Goal: Task Accomplishment & Management: Manage account settings

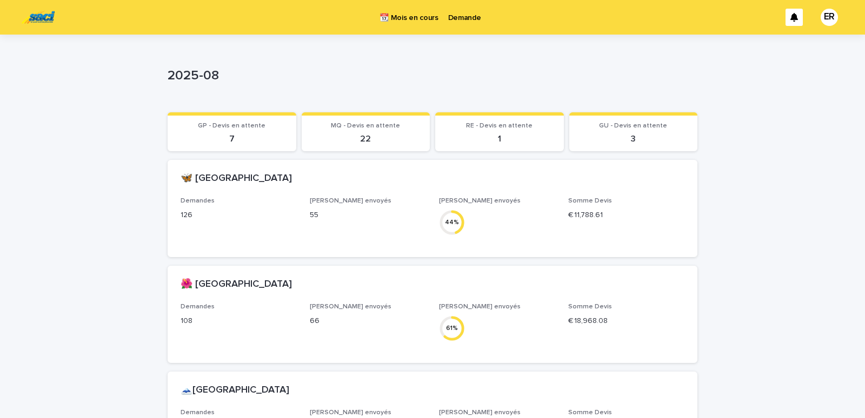
click at [462, 20] on p "Demande" at bounding box center [464, 11] width 33 height 23
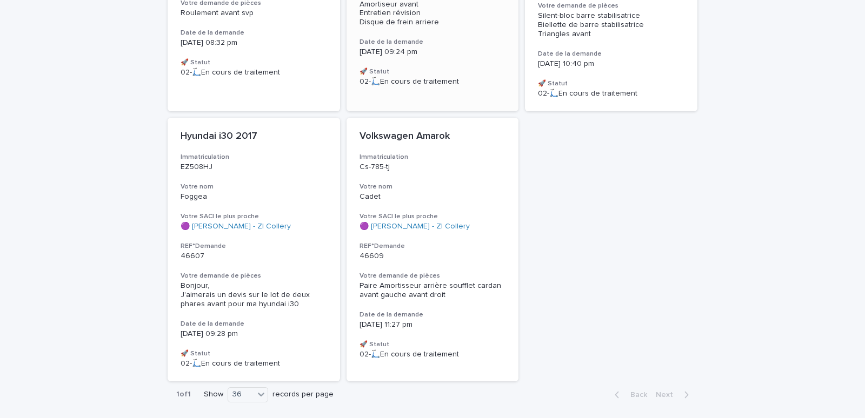
scroll to position [827, 0]
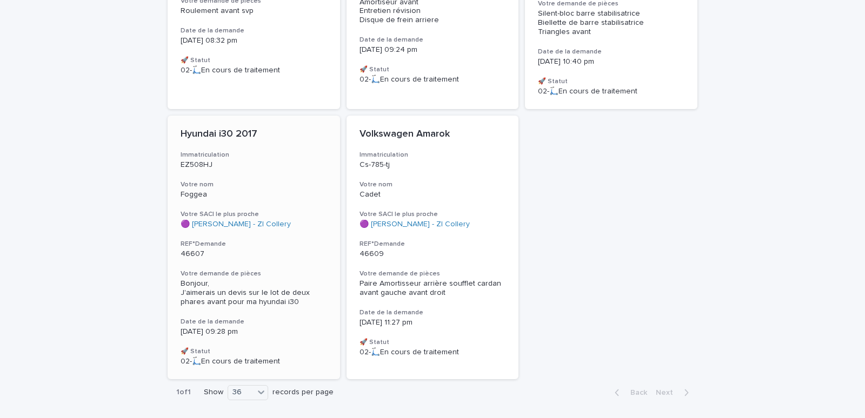
click at [274, 191] on div "Hyundai i30 2017 Immatriculation EZ508HJ Votre nom Foggea Votre SACI le plus pr…" at bounding box center [254, 248] width 172 height 264
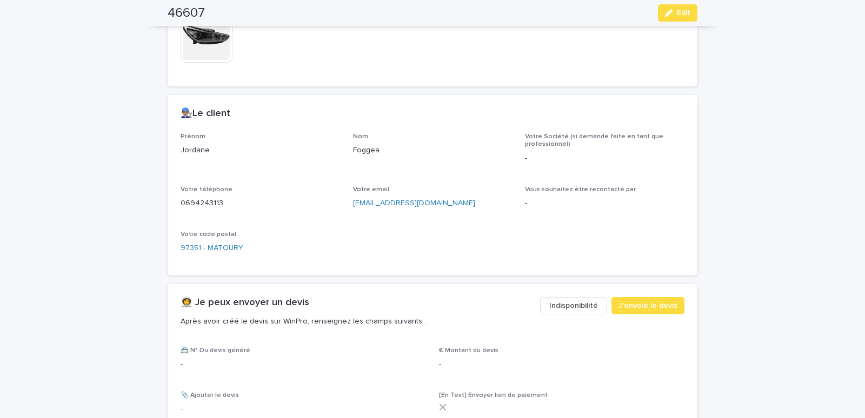
scroll to position [609, 0]
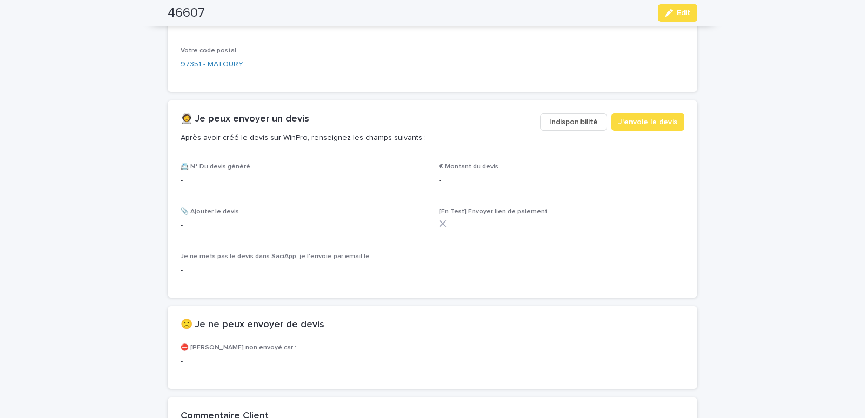
click at [577, 127] on span "Indisponibilité" at bounding box center [573, 122] width 49 height 11
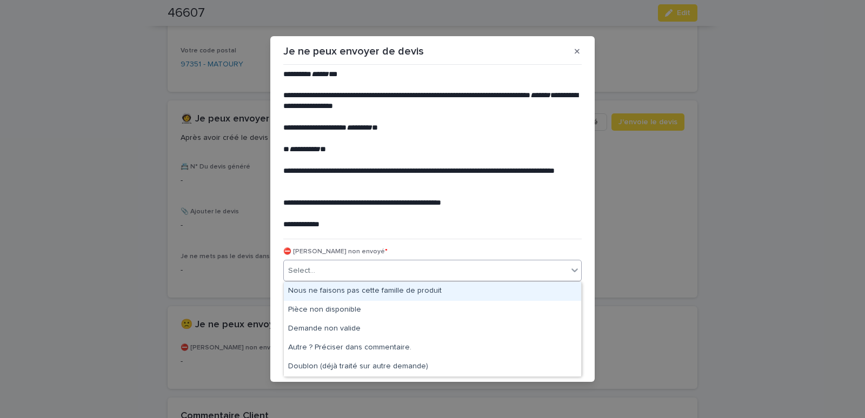
click at [351, 270] on div "Select..." at bounding box center [426, 271] width 284 height 18
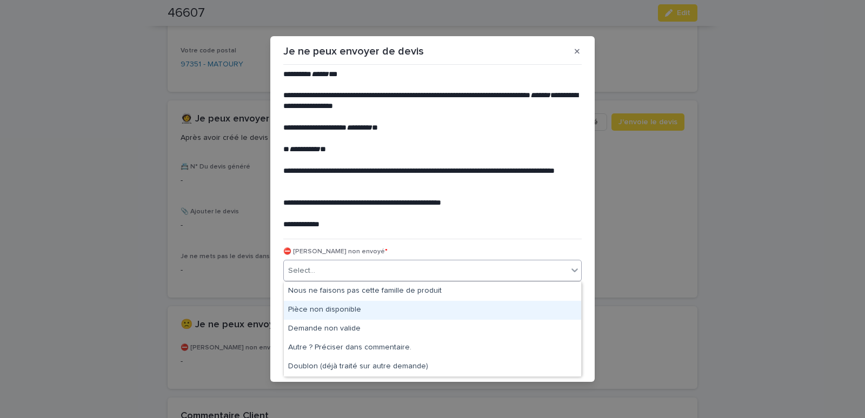
click at [315, 307] on div "Pièce non disponible" at bounding box center [432, 310] width 297 height 19
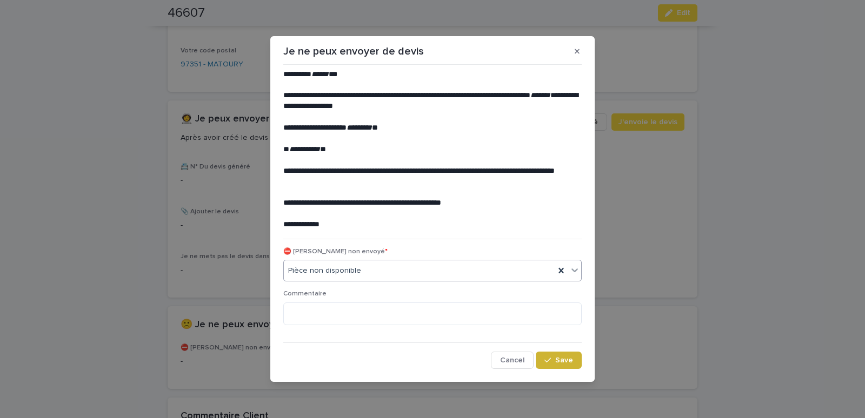
click at [558, 361] on span "Save" at bounding box center [564, 361] width 18 height 8
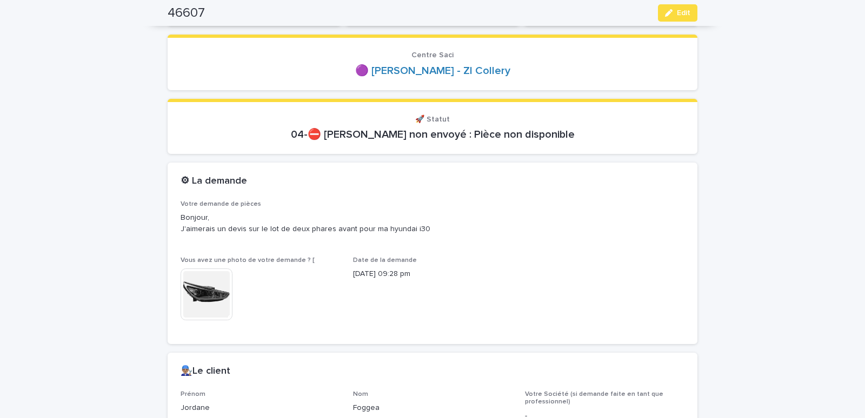
scroll to position [0, 0]
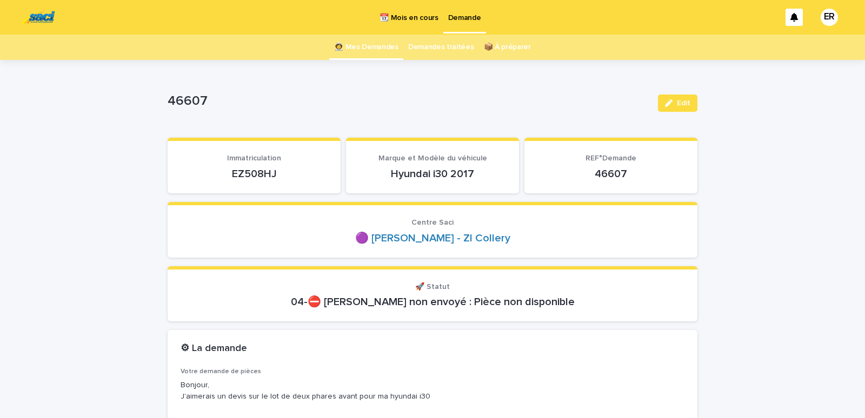
click at [377, 47] on link "👩‍🚀 Mes Demandes" at bounding box center [366, 47] width 64 height 25
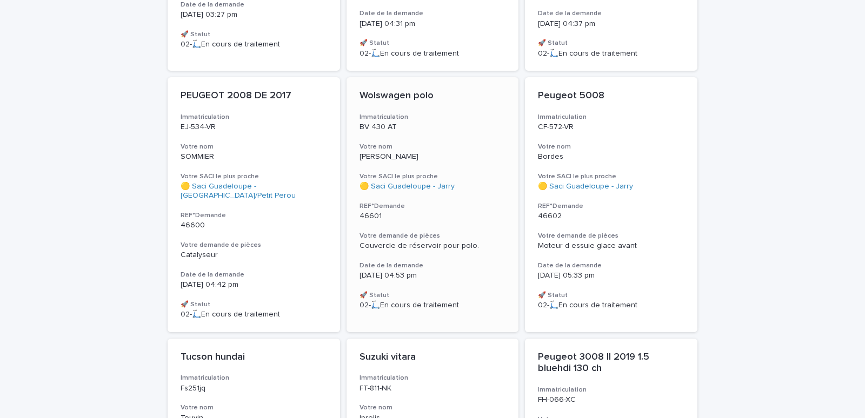
scroll to position [551, 0]
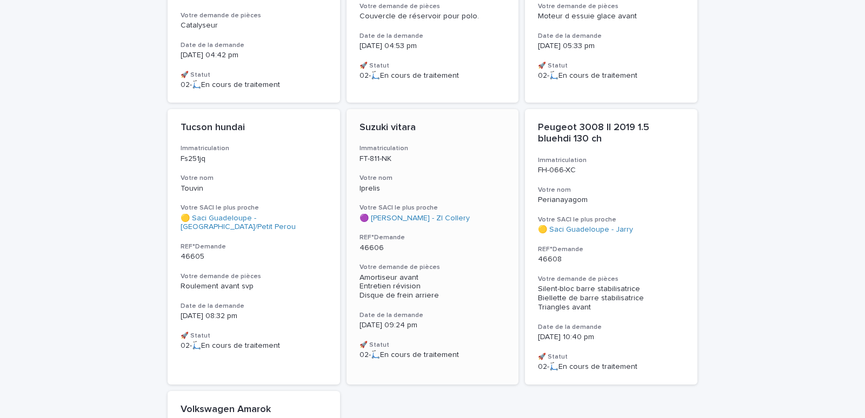
click at [457, 158] on div "Suzuki vitara Immatriculation FT-811-NK Votre nom Iprelis Votre SACI le plus pr…" at bounding box center [433, 241] width 172 height 264
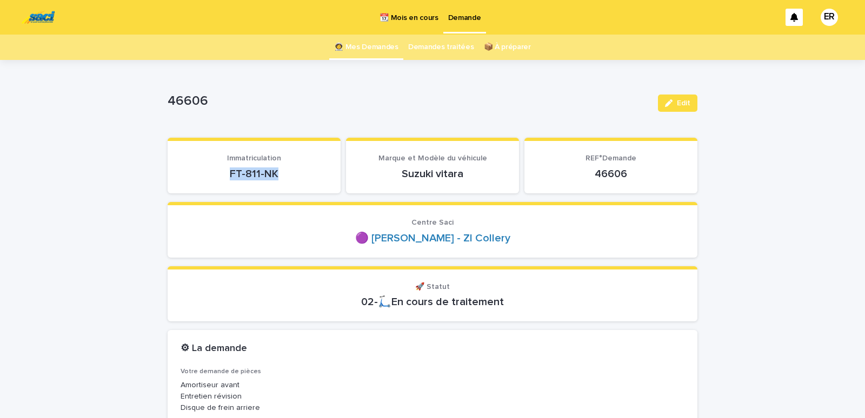
drag, startPoint x: 218, startPoint y: 184, endPoint x: 308, endPoint y: 179, distance: 89.9
click at [308, 179] on section "Immatriculation FT-811-NK" at bounding box center [254, 166] width 173 height 56
copy p "FT-811-NK"
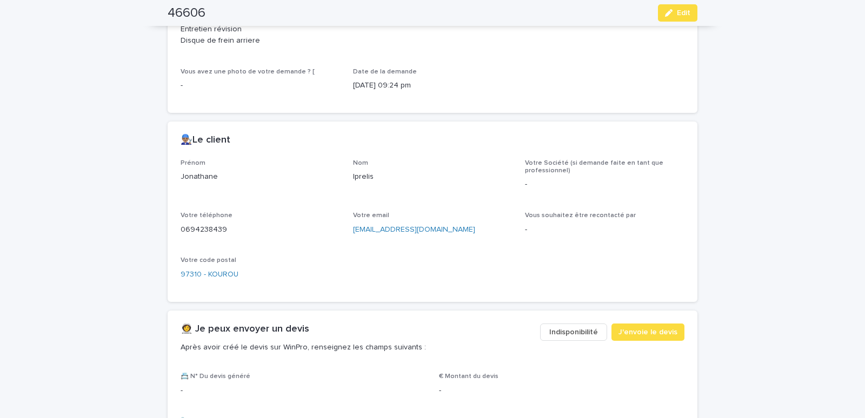
scroll to position [505, 0]
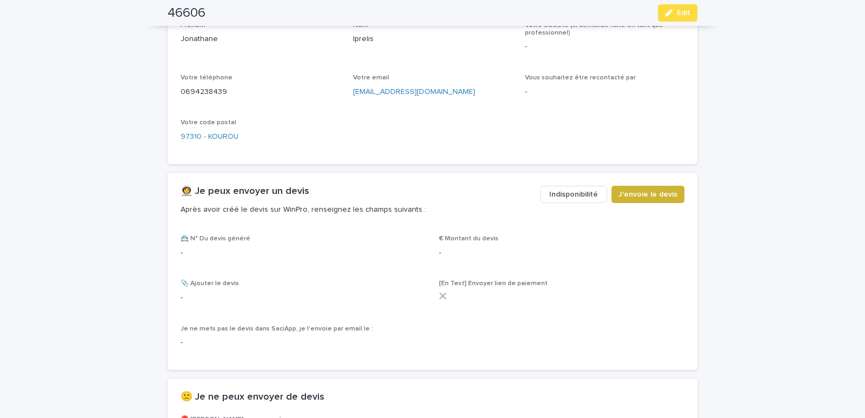
click at [650, 195] on span "J'envoie le devis" at bounding box center [647, 194] width 59 height 11
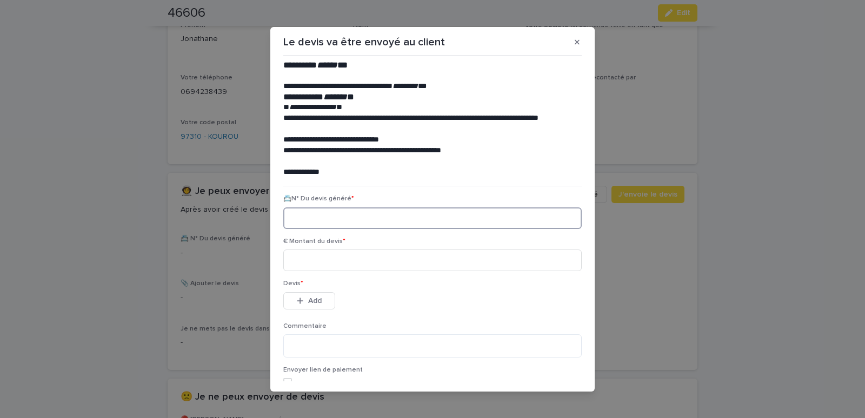
click at [344, 221] on input at bounding box center [432, 219] width 298 height 22
paste input "********"
type input "********"
click at [309, 263] on input at bounding box center [432, 261] width 298 height 22
type input "*****"
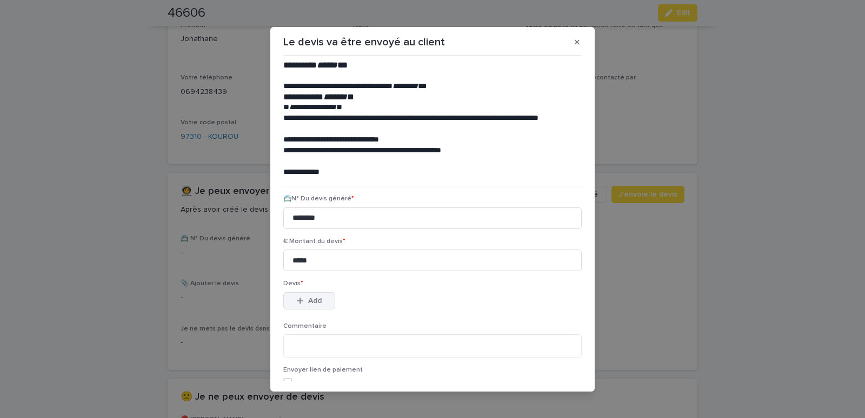
click at [308, 301] on span "Add" at bounding box center [315, 301] width 14 height 8
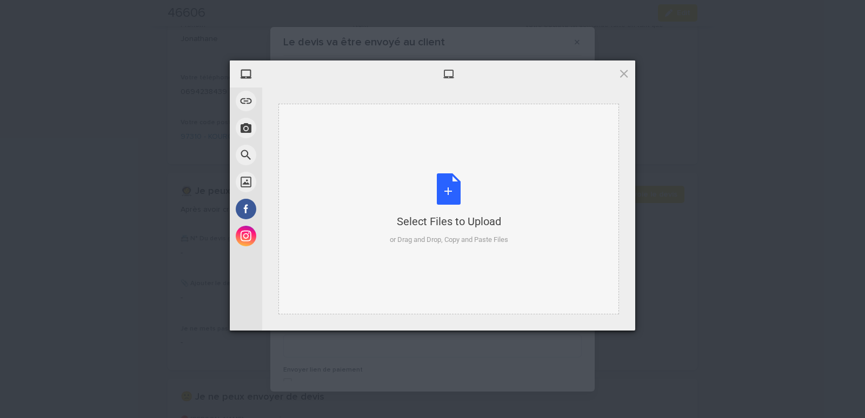
click at [310, 126] on div "Select Files to Upload or Drag and Drop, Copy and Paste Files" at bounding box center [448, 209] width 341 height 211
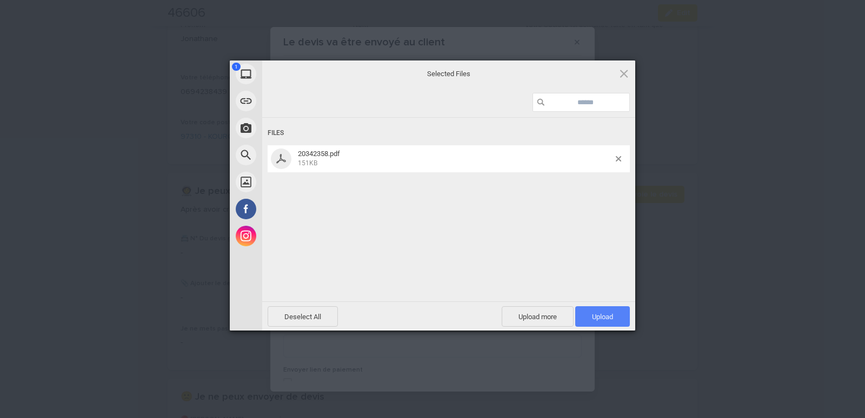
click at [594, 317] on span "Upload 1" at bounding box center [602, 317] width 21 height 8
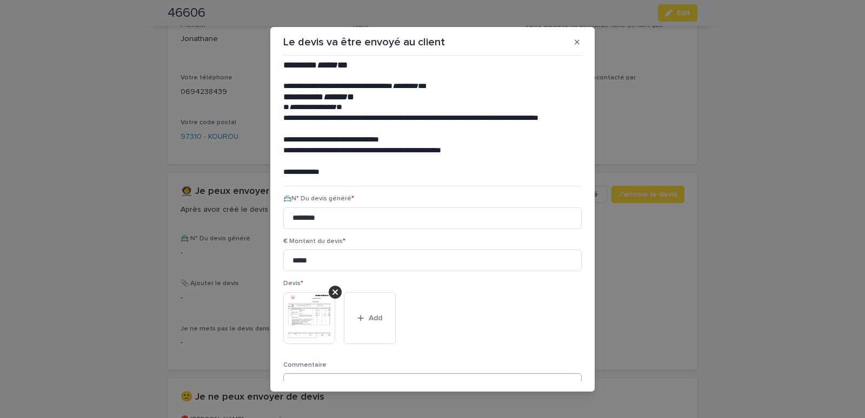
scroll to position [88, 0]
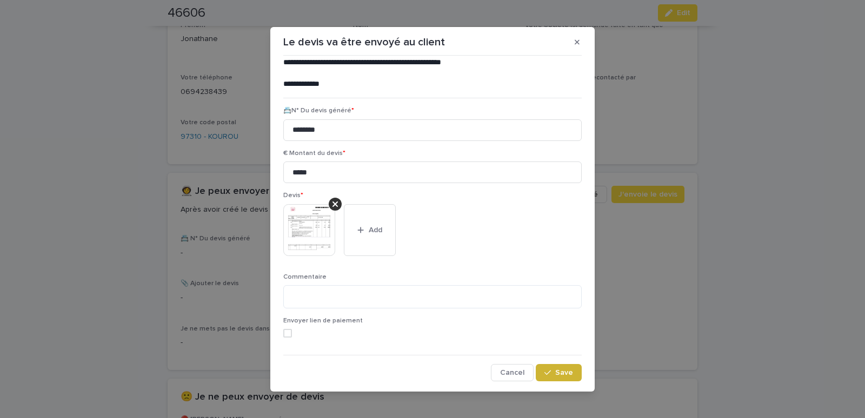
click at [550, 377] on button "Save" at bounding box center [559, 372] width 46 height 17
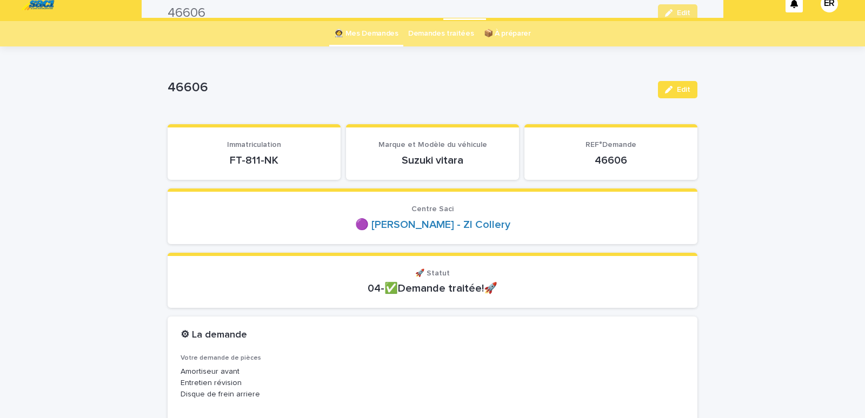
scroll to position [0, 0]
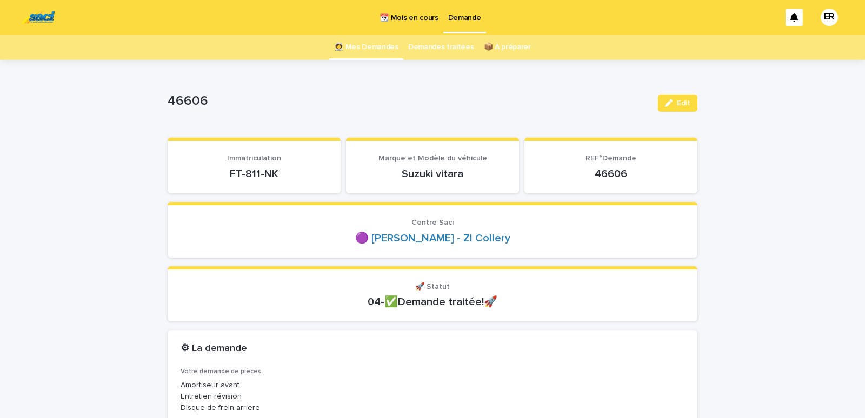
click at [373, 48] on link "👩‍🚀 Mes Demandes" at bounding box center [366, 47] width 64 height 25
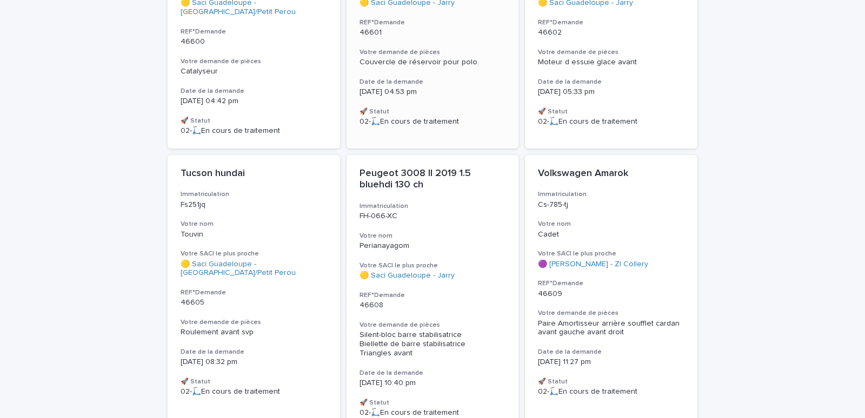
scroll to position [589, 0]
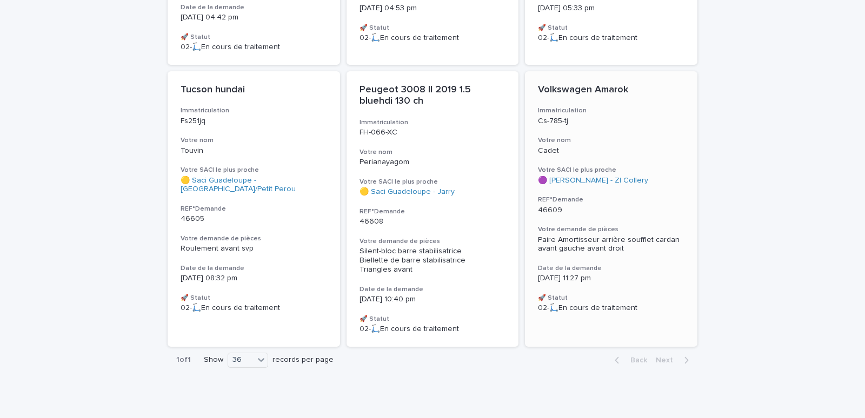
click at [656, 147] on p "Cadet" at bounding box center [611, 151] width 147 height 9
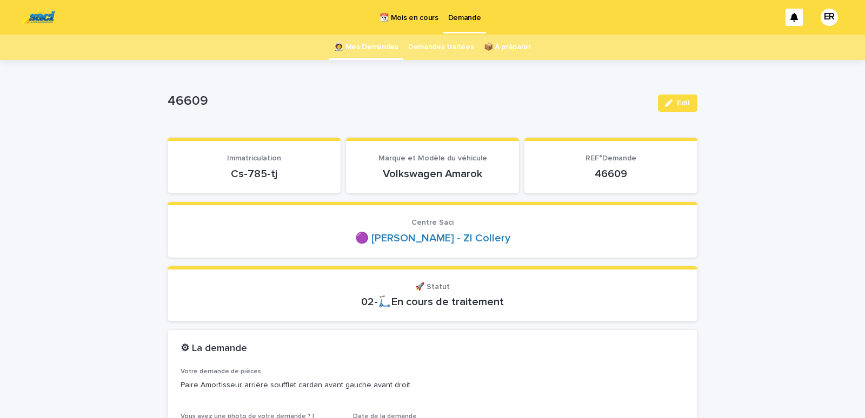
drag, startPoint x: 225, startPoint y: 176, endPoint x: 299, endPoint y: 174, distance: 74.1
click at [299, 174] on p "Cs-785-tj" at bounding box center [254, 174] width 147 height 13
copy p "Cs-785-tj"
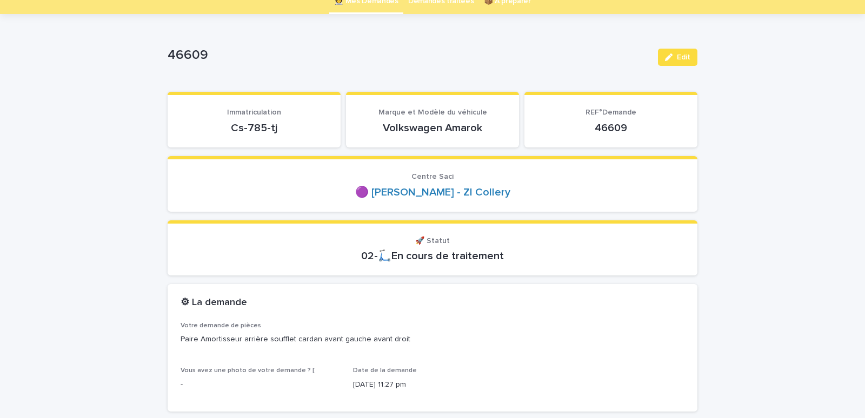
copy p "Cs-785-tj"
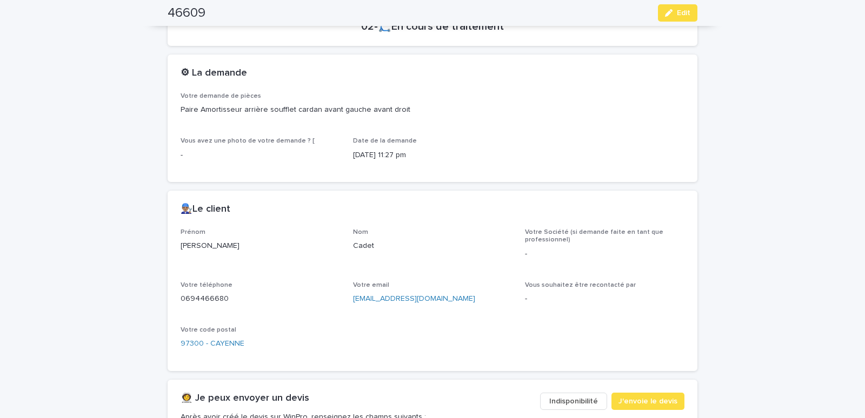
scroll to position [460, 0]
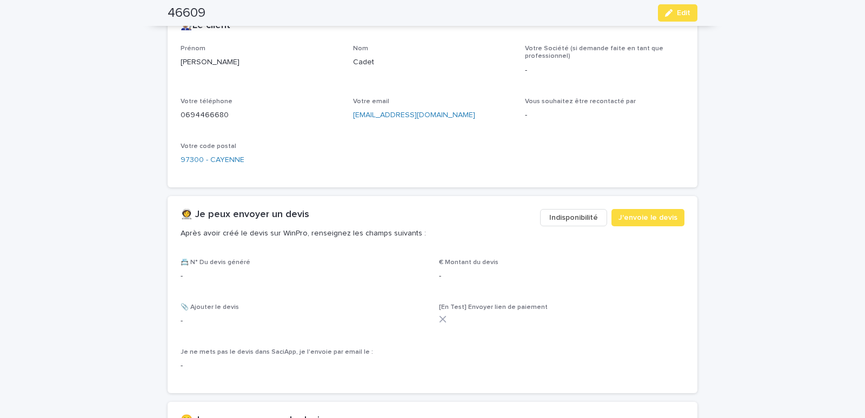
click at [550, 219] on button "Indisponibilité" at bounding box center [573, 217] width 67 height 17
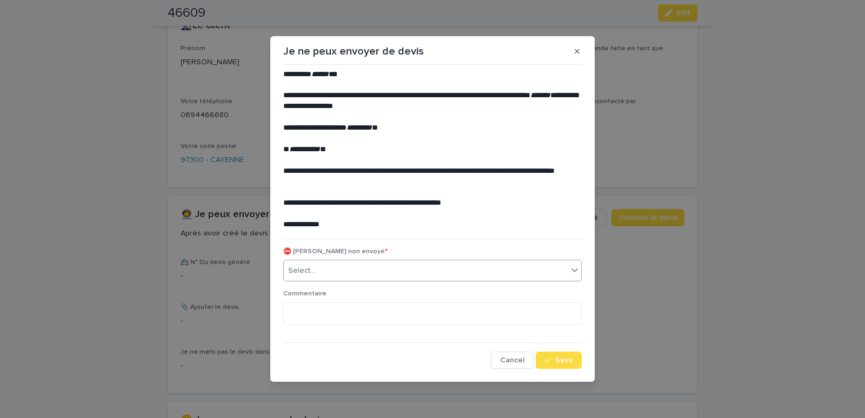
click at [438, 272] on div "Select..." at bounding box center [426, 271] width 284 height 18
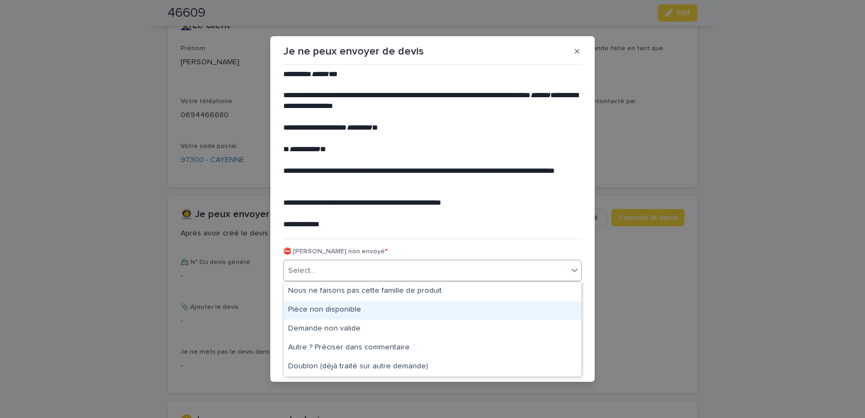
click at [322, 309] on div "Pièce non disponible" at bounding box center [432, 310] width 297 height 19
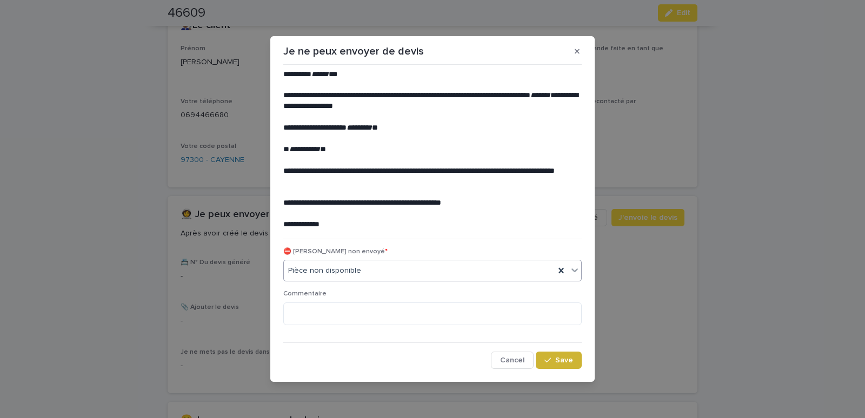
click at [550, 359] on icon "button" at bounding box center [547, 361] width 6 height 8
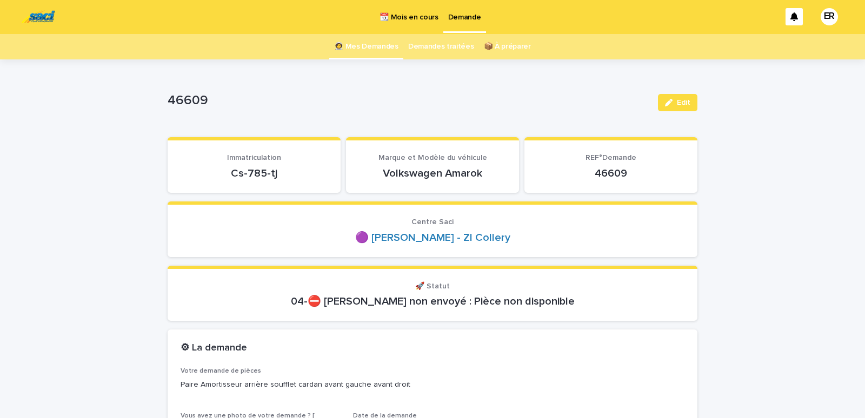
scroll to position [0, 0]
click at [362, 48] on link "👩‍🚀 Mes Demandes" at bounding box center [366, 47] width 64 height 25
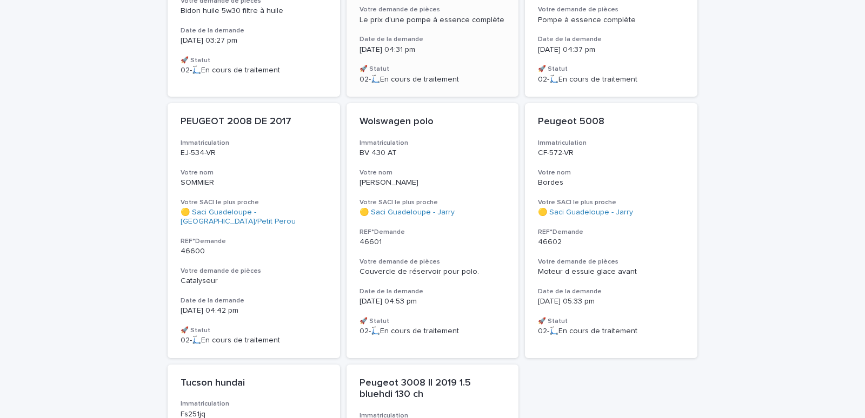
scroll to position [314, 0]
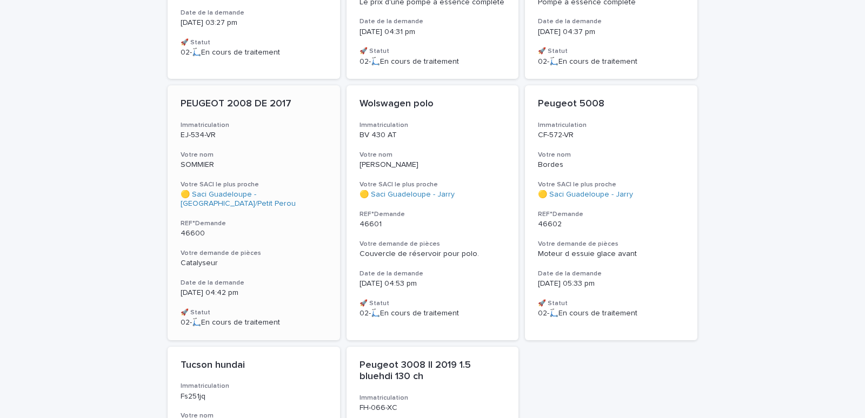
click at [258, 151] on h3 "Votre nom" at bounding box center [254, 155] width 147 height 9
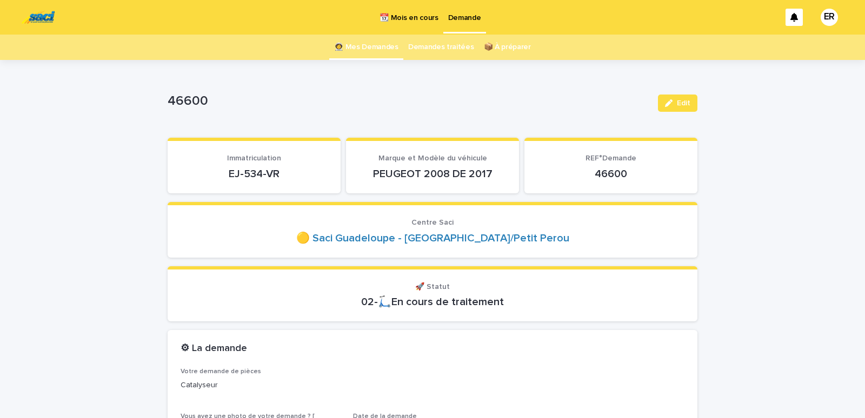
drag, startPoint x: 217, startPoint y: 178, endPoint x: 284, endPoint y: 178, distance: 67.0
click at [284, 178] on p "EJ-534-VR" at bounding box center [254, 174] width 147 height 13
copy p "EJ-534-VR"
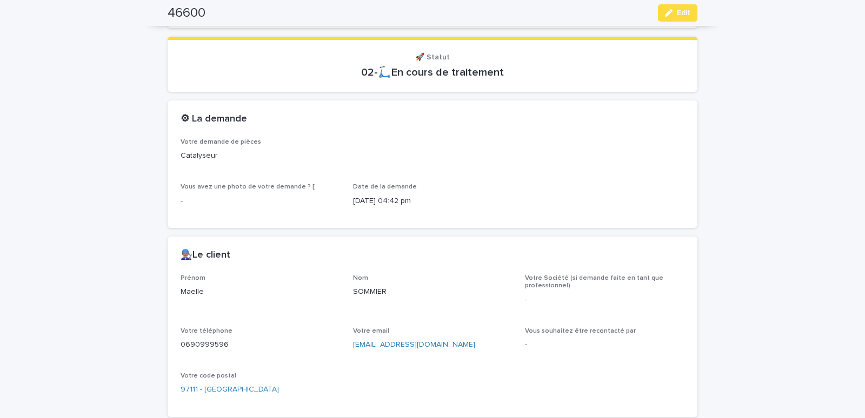
scroll to position [414, 0]
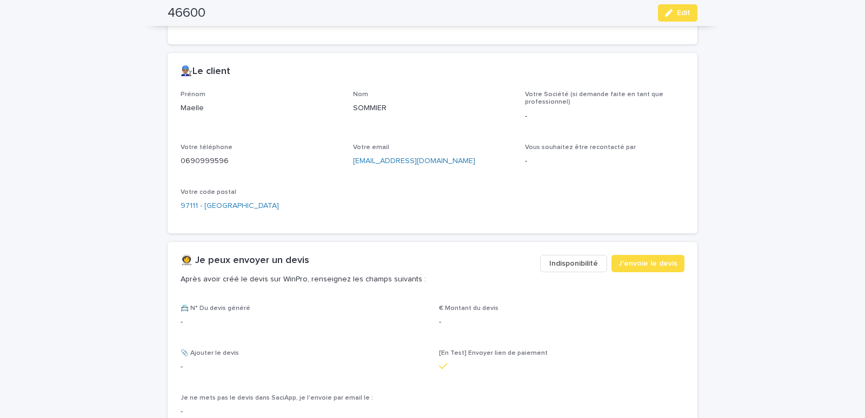
click at [568, 265] on span "Indisponibilité" at bounding box center [573, 263] width 49 height 11
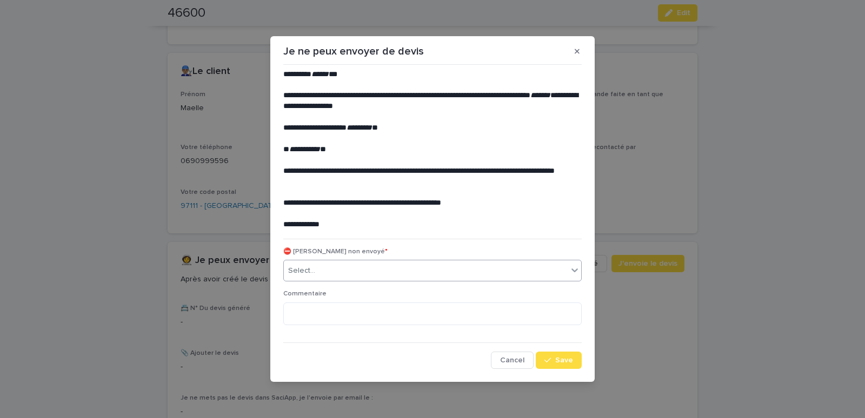
click at [382, 270] on div "Select..." at bounding box center [426, 271] width 284 height 18
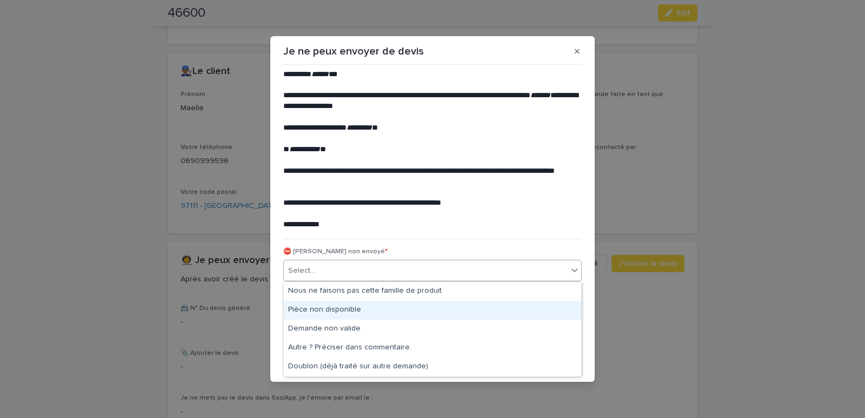
click at [320, 310] on div "Pièce non disponible" at bounding box center [432, 310] width 297 height 19
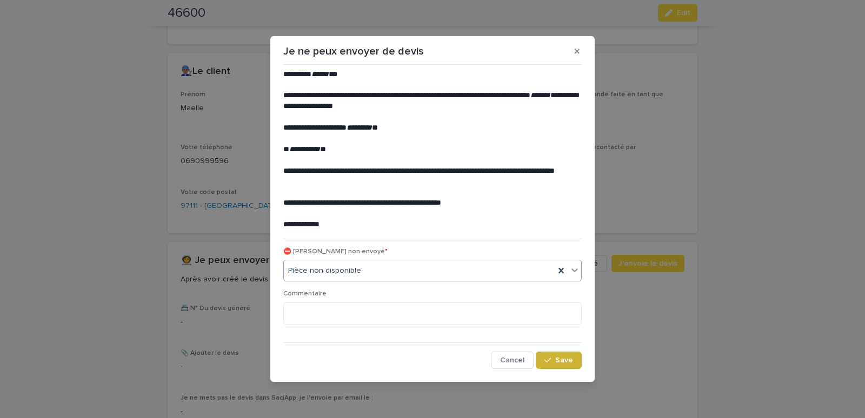
click at [556, 362] on button "Save" at bounding box center [559, 360] width 46 height 17
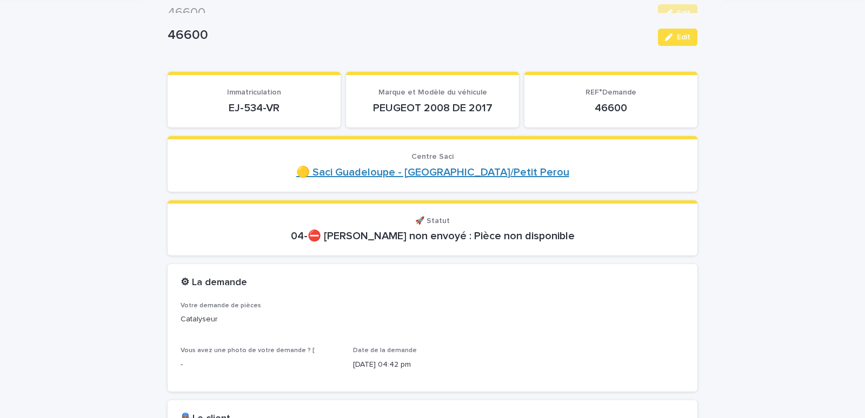
scroll to position [0, 0]
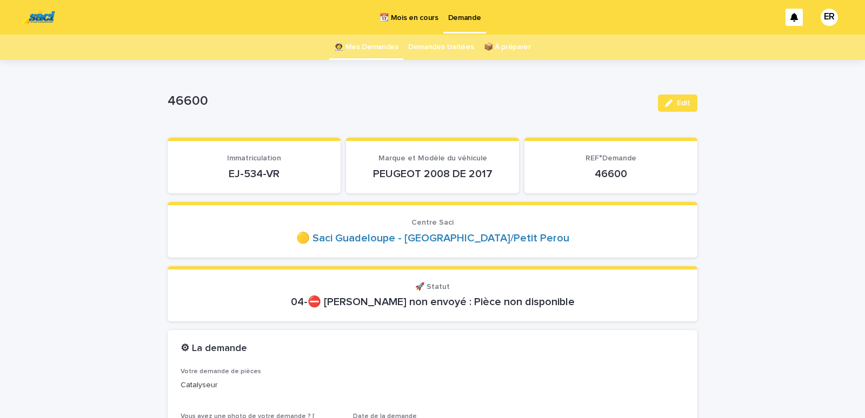
click at [362, 45] on link "👩‍🚀 Mes Demandes" at bounding box center [366, 47] width 64 height 25
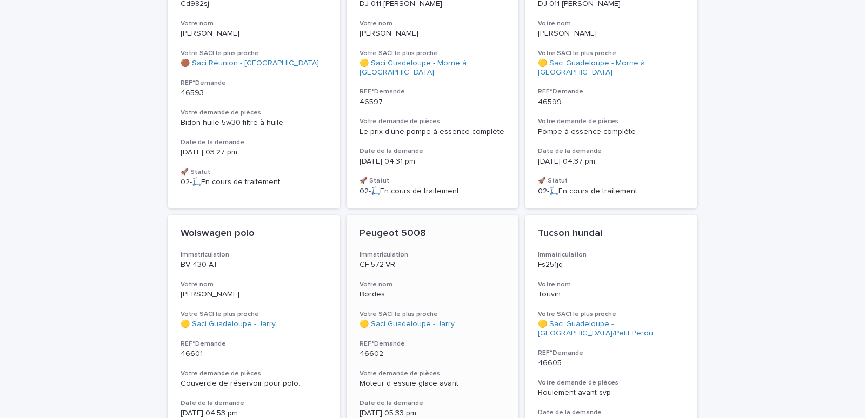
scroll to position [322, 0]
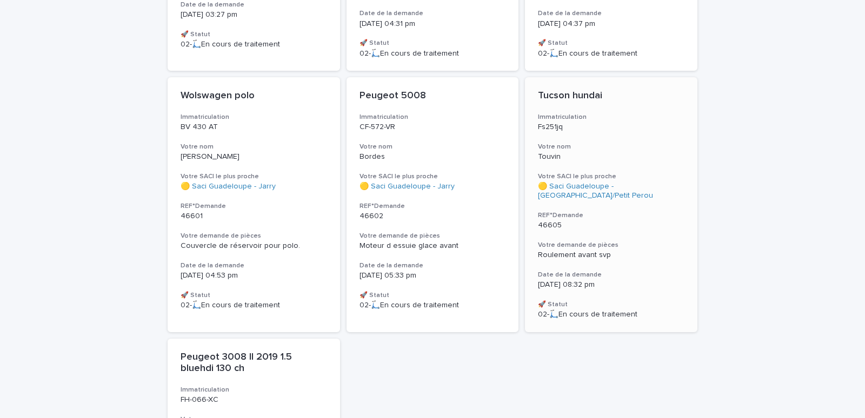
click at [653, 143] on h3 "Votre nom" at bounding box center [611, 147] width 147 height 9
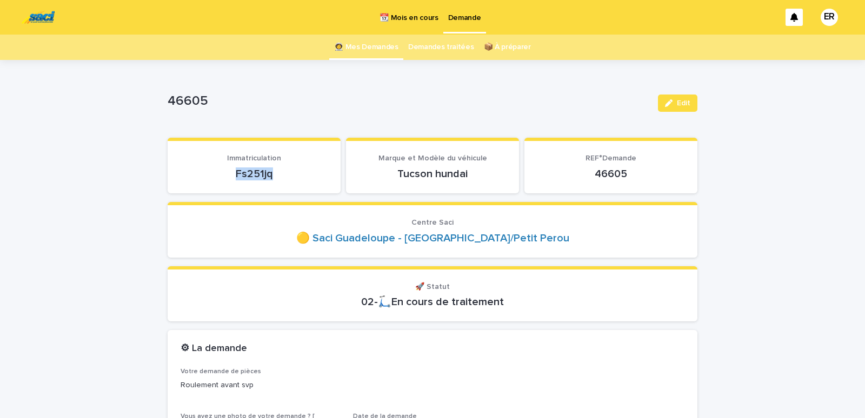
drag, startPoint x: 223, startPoint y: 176, endPoint x: 275, endPoint y: 177, distance: 51.4
click at [275, 177] on p "Fs251jq" at bounding box center [254, 174] width 147 height 13
copy p "Fs251jq"
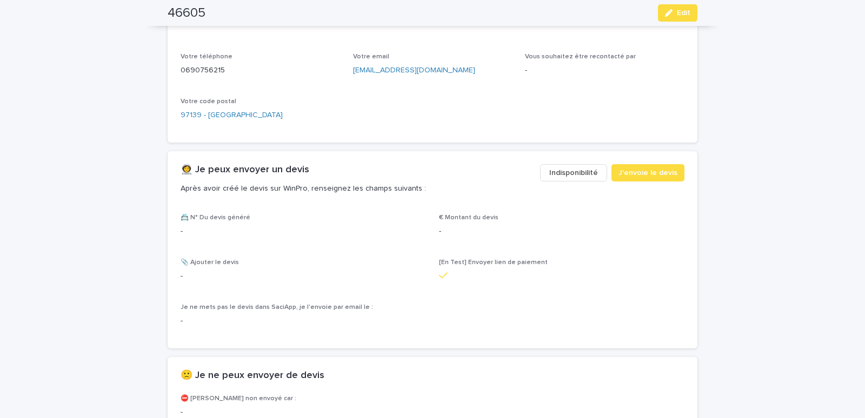
scroll to position [505, 0]
click at [574, 174] on span "Indisponibilité" at bounding box center [573, 172] width 49 height 11
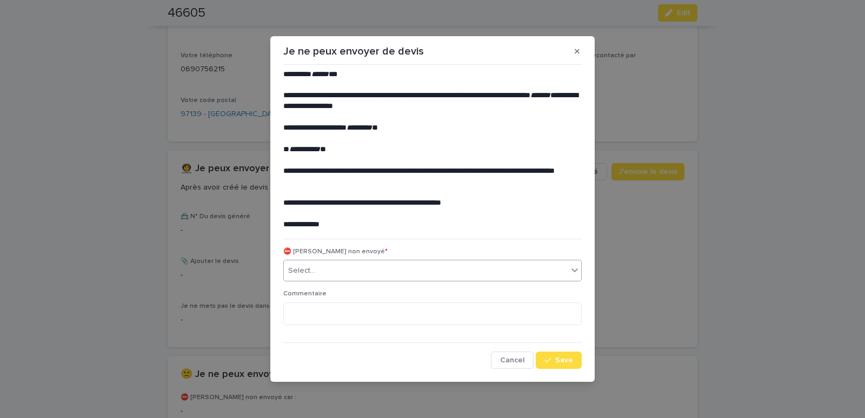
click at [321, 270] on div "Select..." at bounding box center [426, 271] width 284 height 18
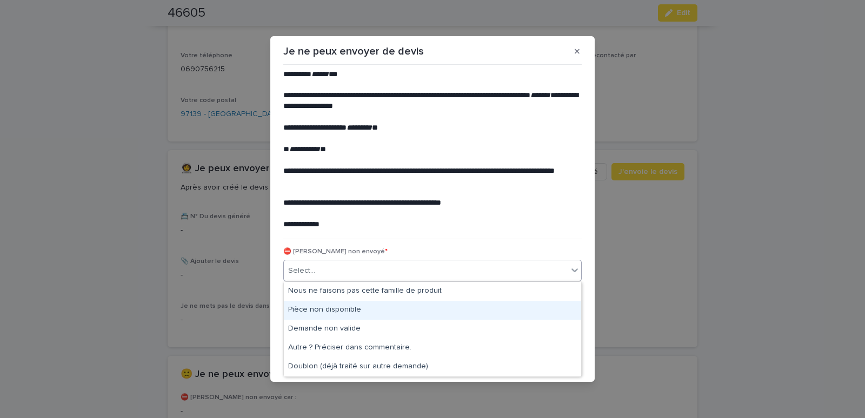
click at [301, 306] on div "Pièce non disponible" at bounding box center [432, 310] width 297 height 19
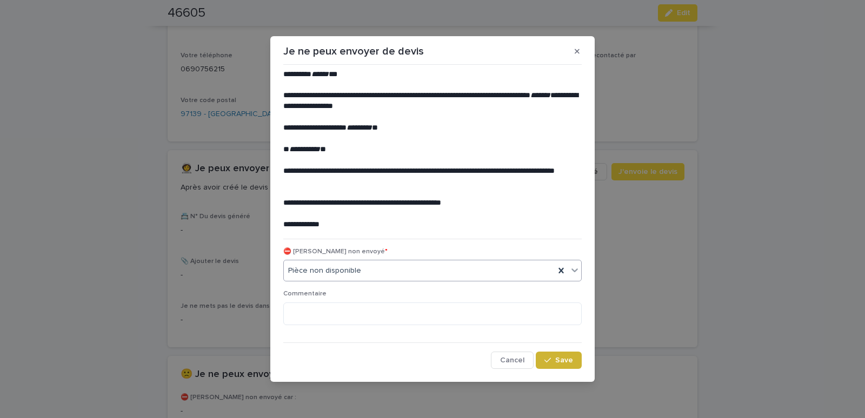
click at [548, 357] on icon "button" at bounding box center [547, 361] width 6 height 8
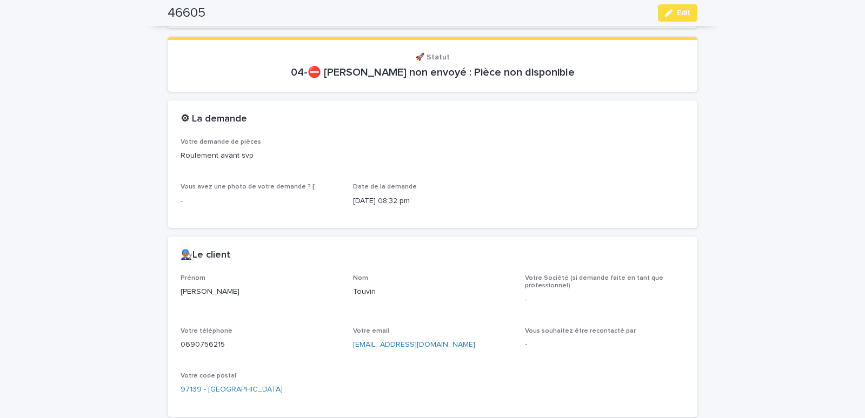
scroll to position [0, 0]
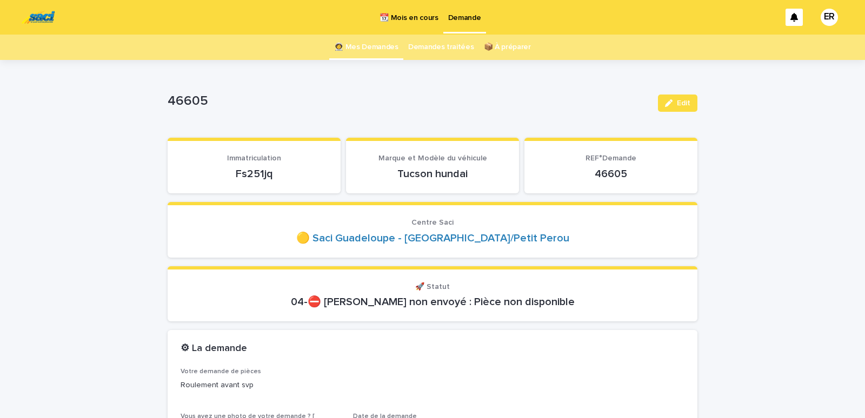
click at [364, 46] on link "👩‍🚀 Mes Demandes" at bounding box center [366, 47] width 64 height 25
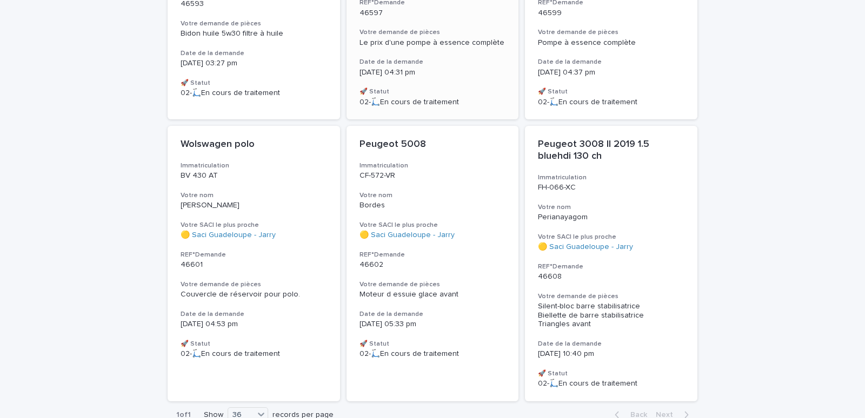
scroll to position [276, 0]
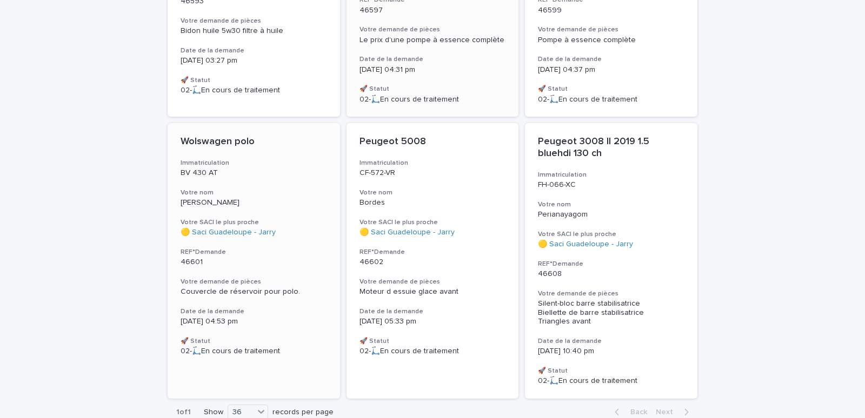
click at [257, 175] on div "Wolswagen polo Immatriculation BV 430 AT Votre nom [PERSON_NAME] SACI le plus p…" at bounding box center [254, 246] width 172 height 246
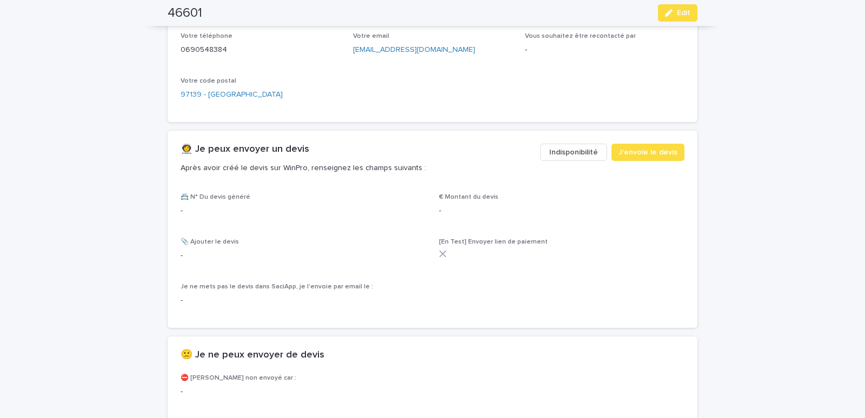
scroll to position [551, 0]
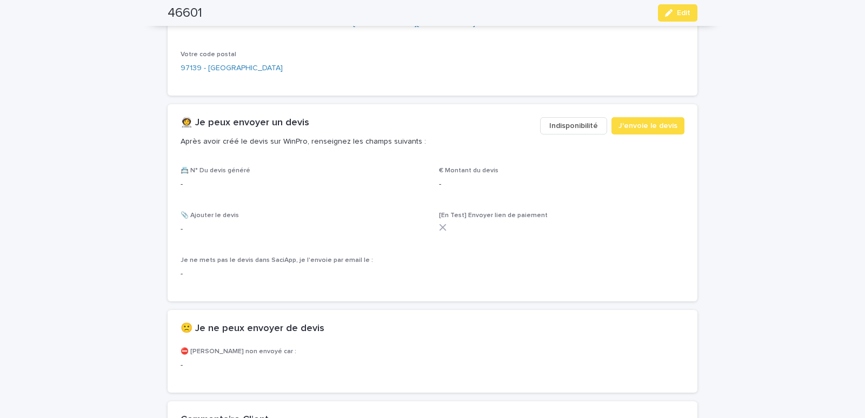
click at [581, 130] on span "Indisponibilité" at bounding box center [573, 126] width 49 height 11
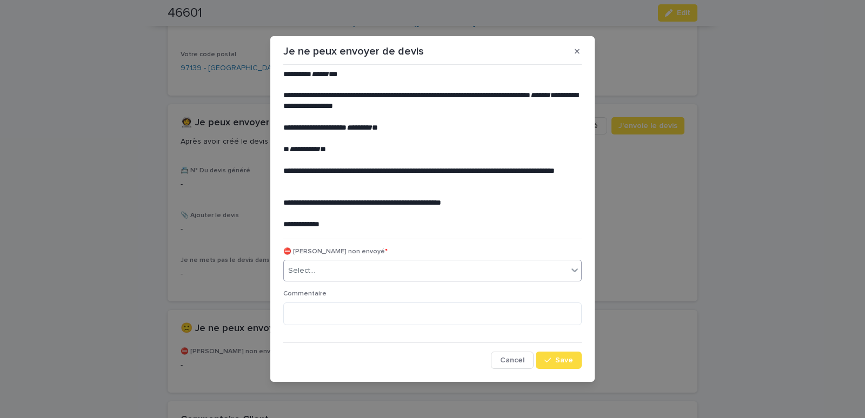
click at [340, 275] on div "Select..." at bounding box center [426, 271] width 284 height 18
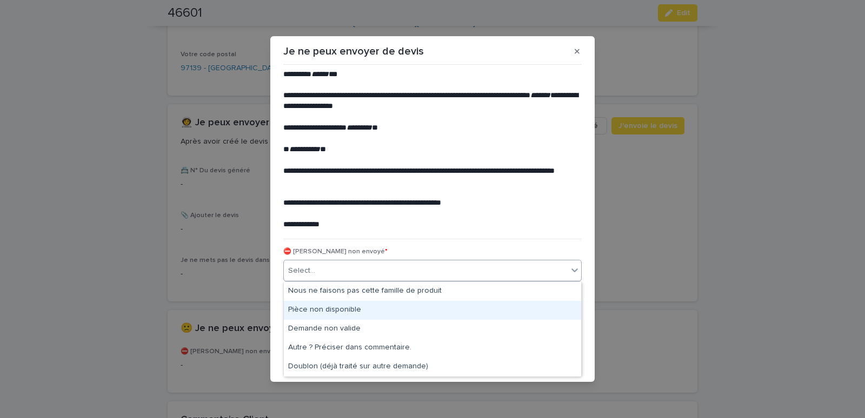
click at [320, 304] on div "Pièce non disponible" at bounding box center [432, 310] width 297 height 19
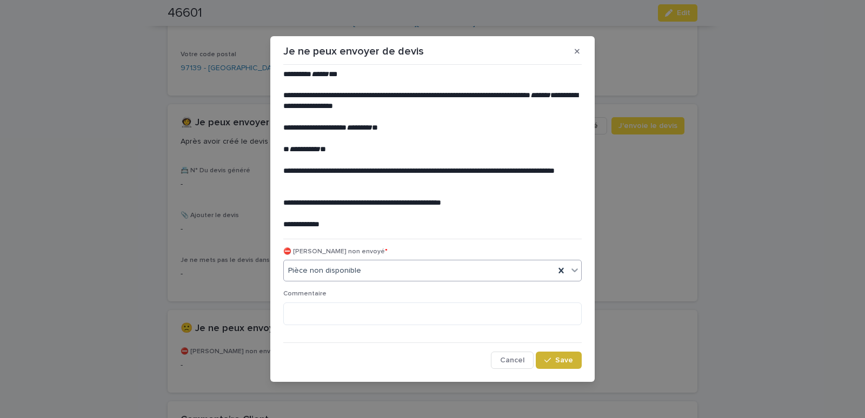
click at [568, 357] on button "Save" at bounding box center [559, 360] width 46 height 17
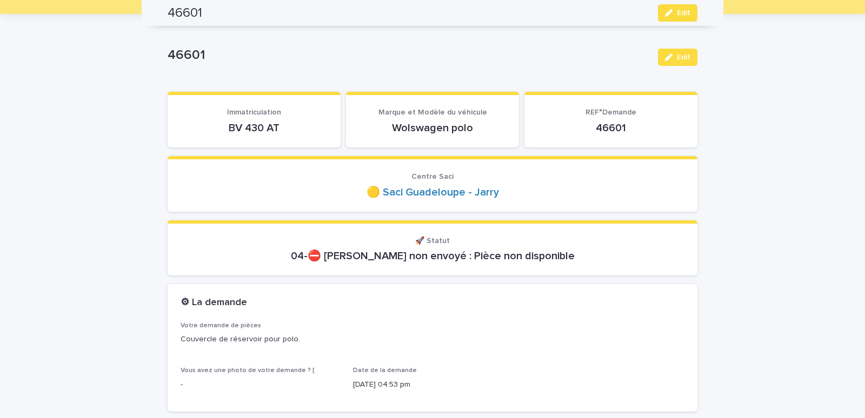
scroll to position [0, 0]
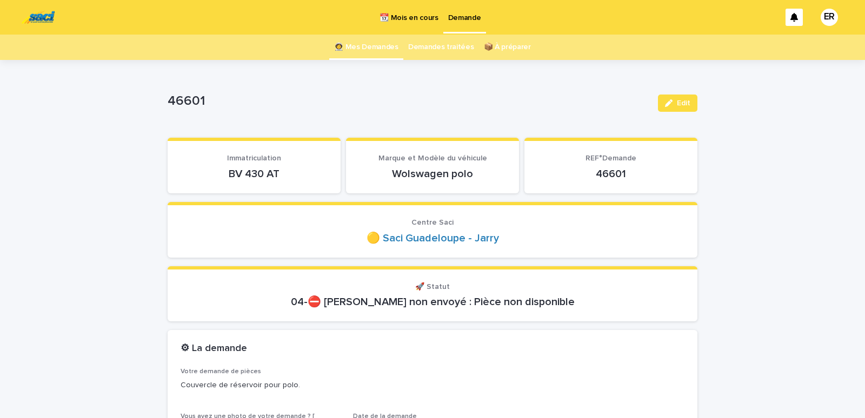
click at [364, 46] on link "👩‍🚀 Mes Demandes" at bounding box center [366, 47] width 64 height 25
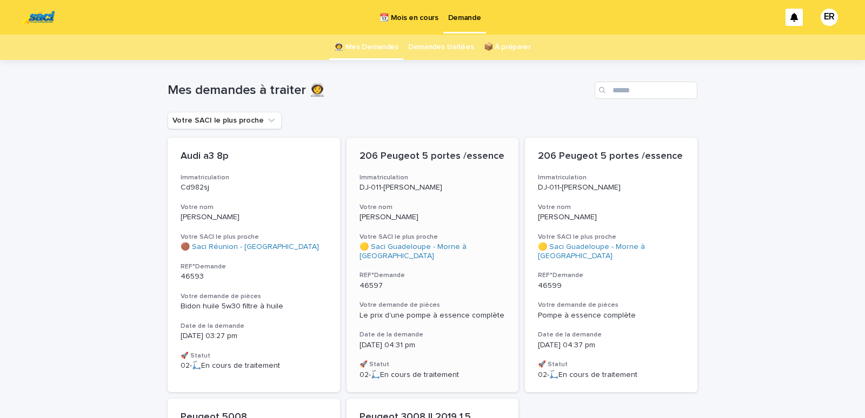
click at [446, 213] on p "[PERSON_NAME]" at bounding box center [433, 217] width 147 height 9
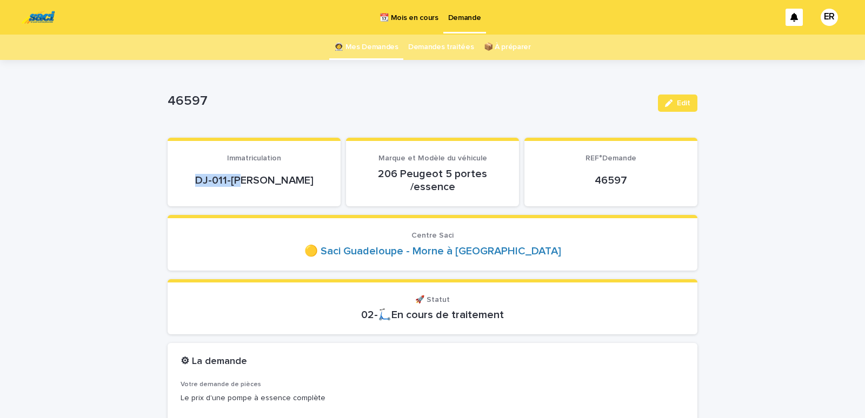
drag, startPoint x: 222, startPoint y: 184, endPoint x: 277, endPoint y: 180, distance: 55.3
click at [277, 180] on p "DJ-011-[PERSON_NAME]" at bounding box center [254, 180] width 147 height 13
copy p "DJ-011-[PERSON_NAME]"
click at [414, 18] on p "📆 Mois en cours" at bounding box center [409, 11] width 58 height 23
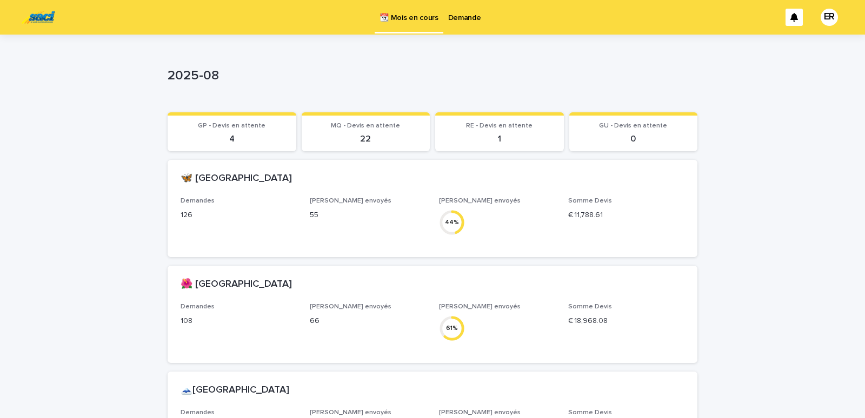
click at [454, 14] on p "Demande" at bounding box center [464, 11] width 33 height 23
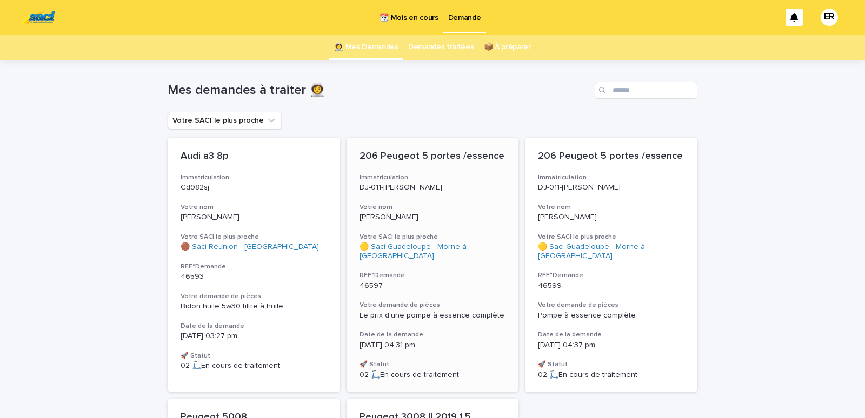
click at [456, 215] on p "[PERSON_NAME]" at bounding box center [433, 217] width 147 height 9
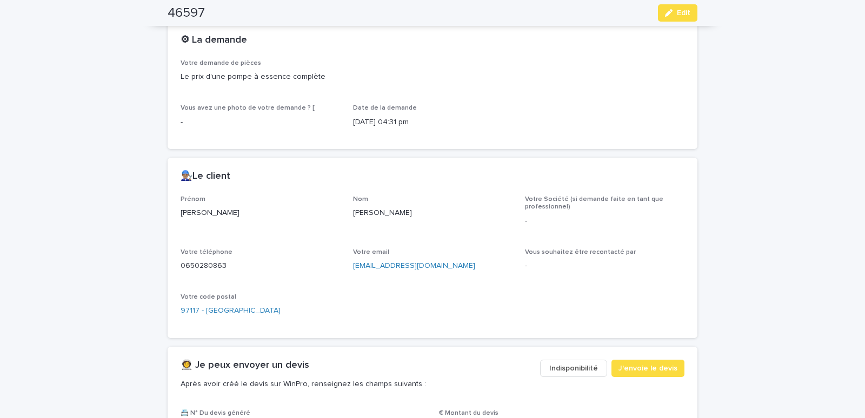
scroll to position [505, 0]
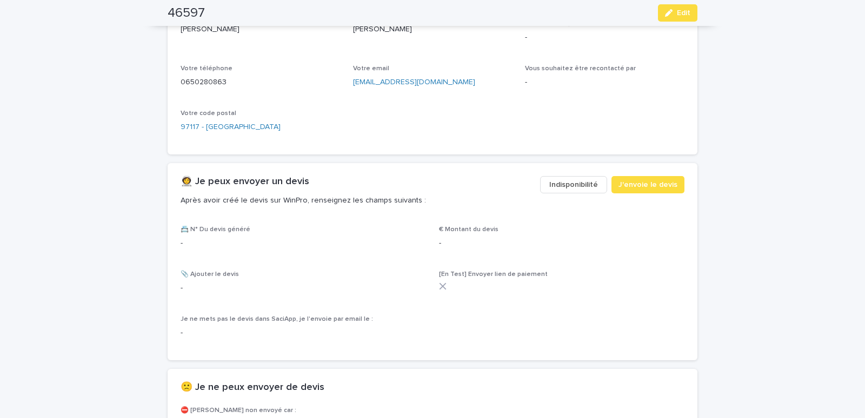
click at [577, 187] on span "Indisponibilité" at bounding box center [573, 184] width 49 height 11
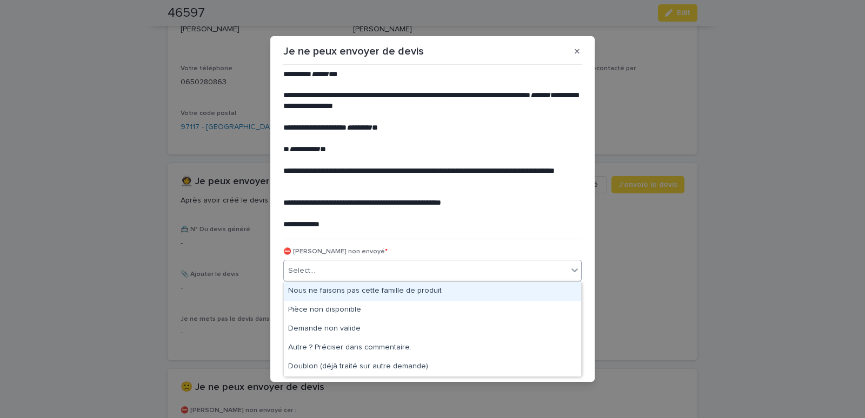
click at [417, 266] on div "Select..." at bounding box center [426, 271] width 284 height 18
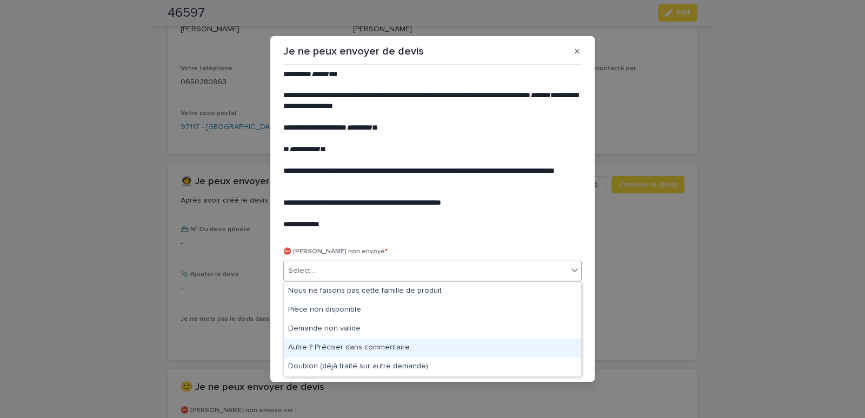
click at [325, 347] on div "Autre ? Préciser dans commentaire." at bounding box center [432, 348] width 297 height 19
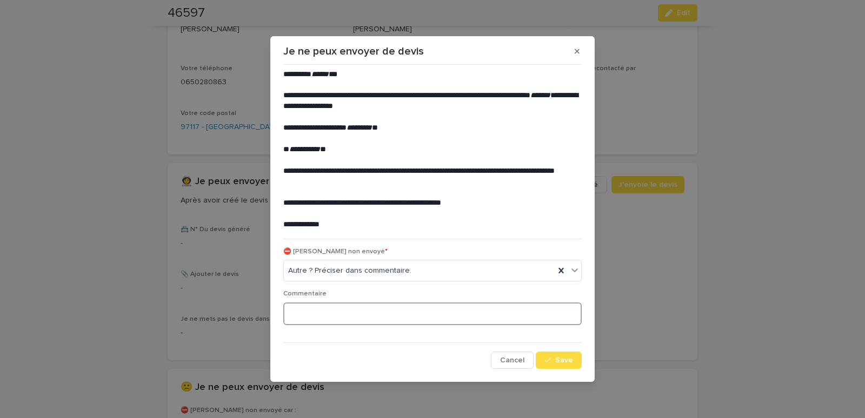
click at [324, 321] on textarea at bounding box center [432, 314] width 298 height 23
drag, startPoint x: 462, startPoint y: 317, endPoint x: 288, endPoint y: 320, distance: 174.1
click at [288, 322] on textarea "**********" at bounding box center [432, 314] width 298 height 23
type textarea "**********"
click at [560, 360] on span "Save" at bounding box center [564, 361] width 18 height 8
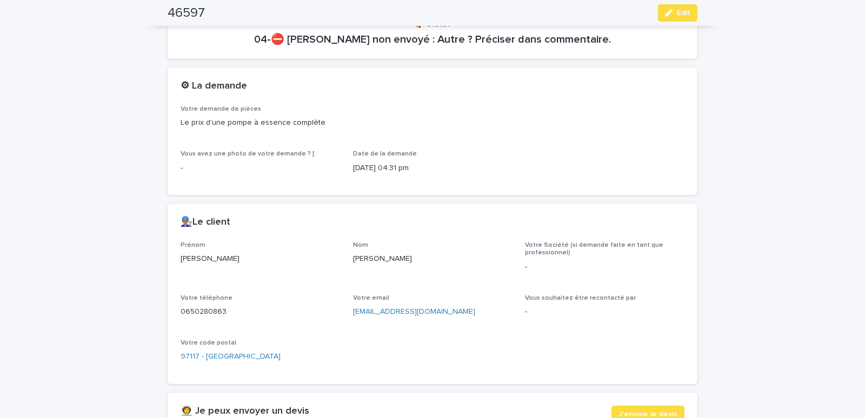
scroll to position [0, 0]
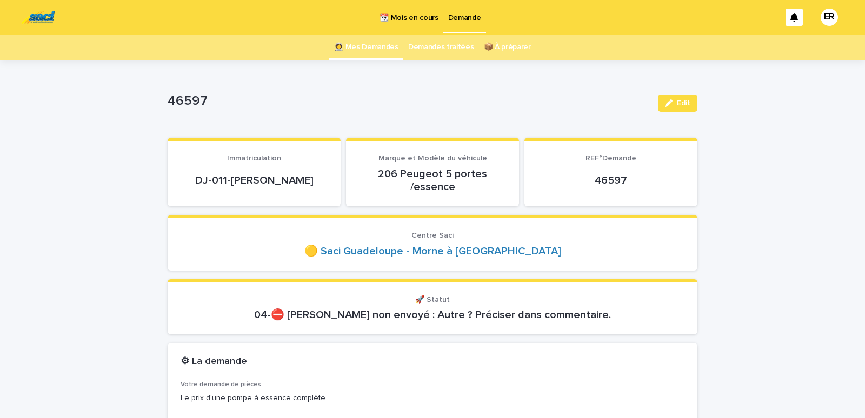
click at [370, 48] on link "👩‍🚀 Mes Demandes" at bounding box center [366, 47] width 64 height 25
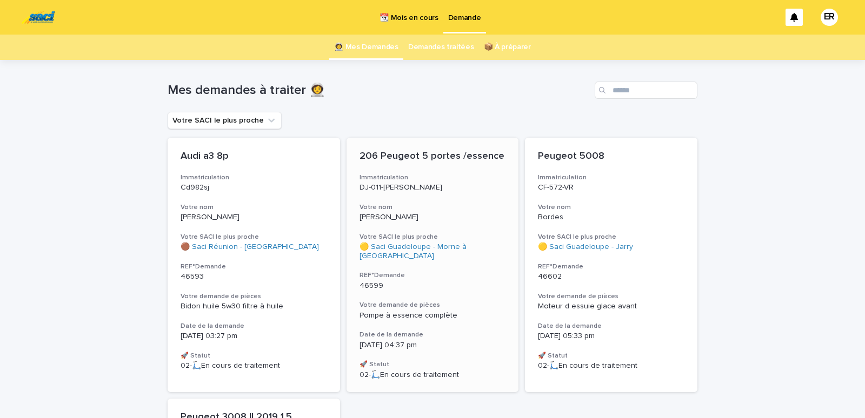
click at [442, 183] on p "DJ-011-[PERSON_NAME]" at bounding box center [433, 187] width 147 height 9
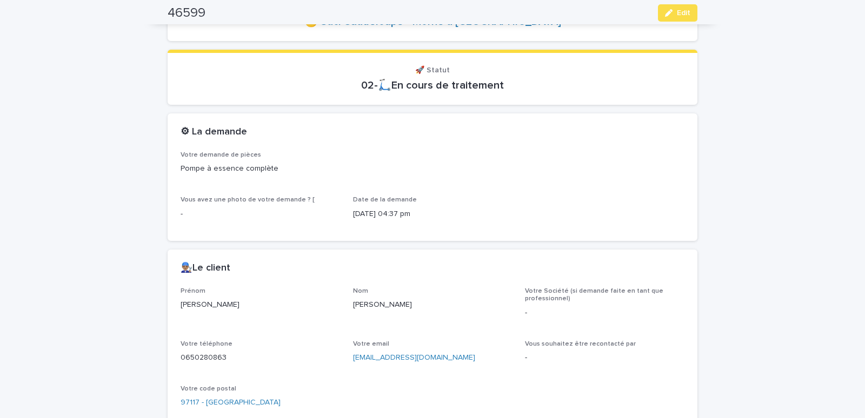
scroll to position [460, 0]
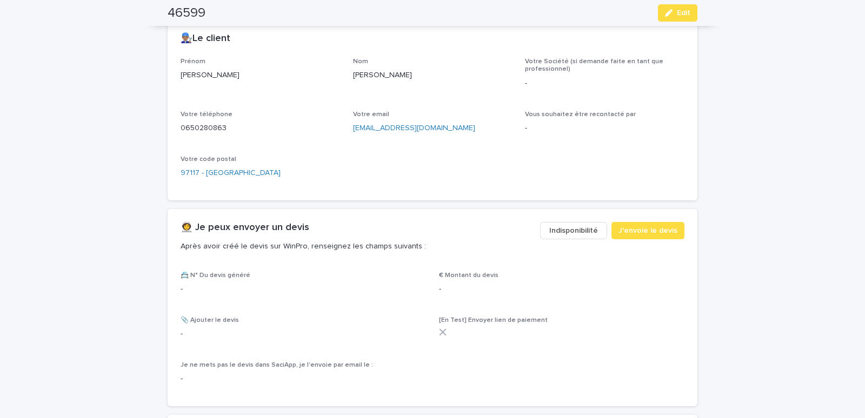
click at [577, 231] on span "Indisponibilité" at bounding box center [573, 230] width 49 height 11
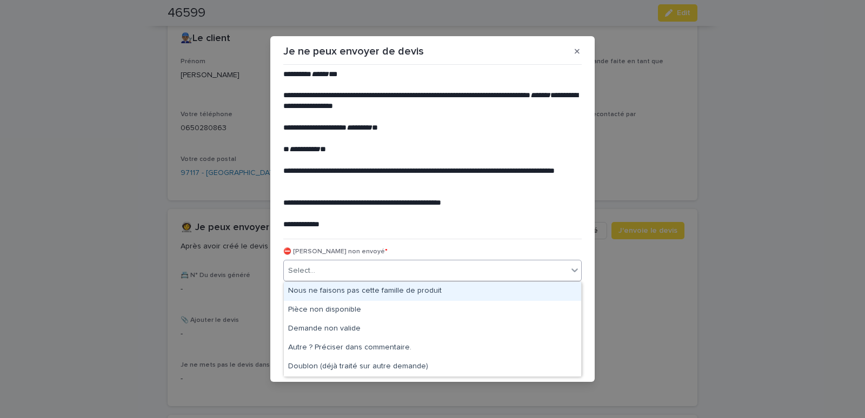
click at [344, 271] on div "Select..." at bounding box center [426, 271] width 284 height 18
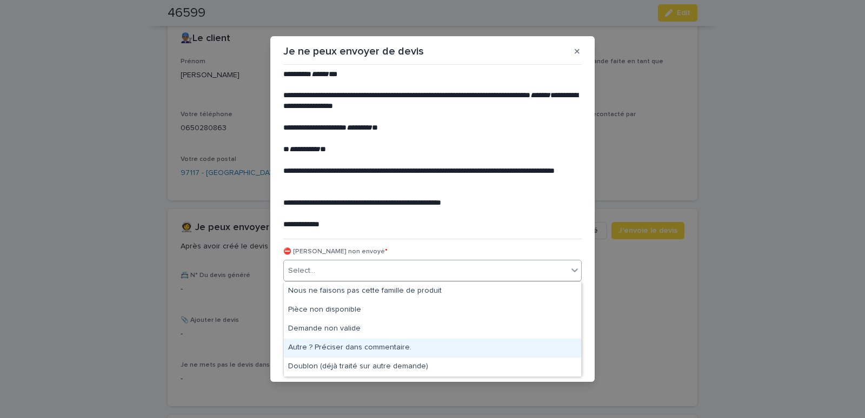
click at [337, 348] on div "Autre ? Préciser dans commentaire." at bounding box center [432, 348] width 297 height 19
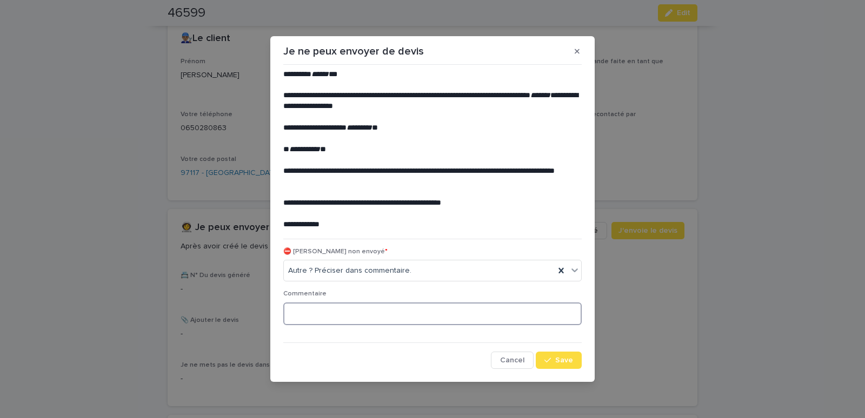
paste textarea "**********"
type textarea "**********"
click at [559, 358] on span "Save" at bounding box center [564, 361] width 18 height 8
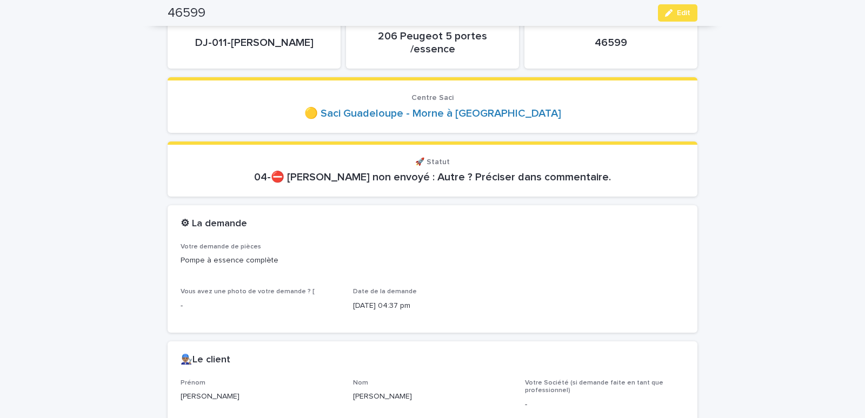
scroll to position [0, 0]
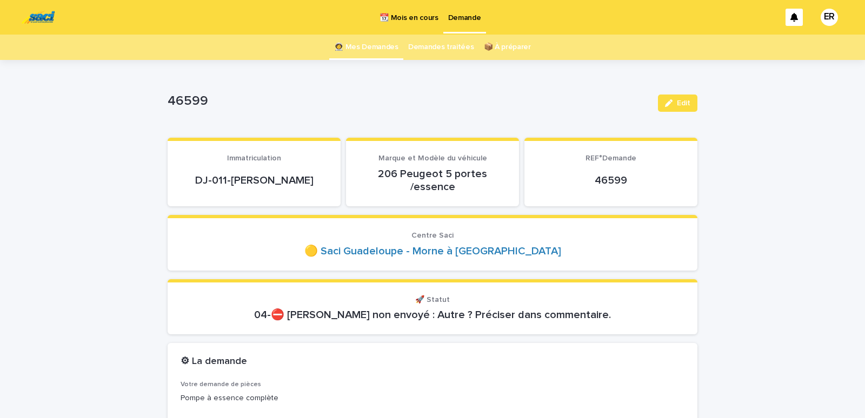
click at [365, 47] on link "👩‍🚀 Mes Demandes" at bounding box center [366, 47] width 64 height 25
